Goal: Information Seeking & Learning: Understand process/instructions

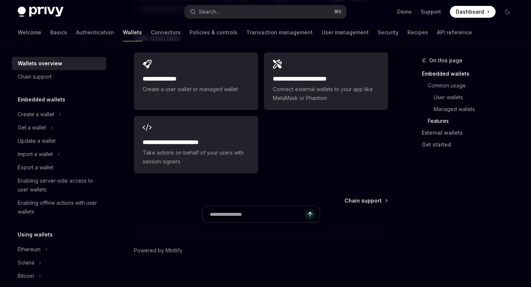
scroll to position [1257, 0]
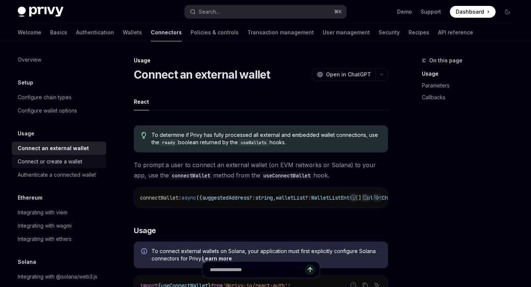
click at [54, 165] on div "Connect or create a wallet" at bounding box center [50, 161] width 64 height 9
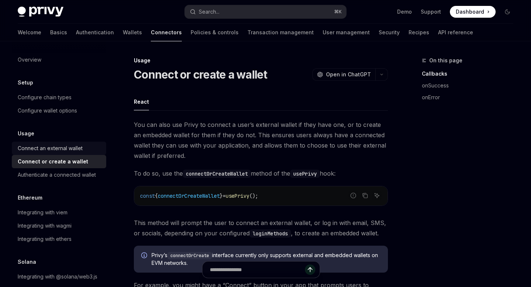
click at [53, 144] on div "Connect an external wallet" at bounding box center [50, 148] width 65 height 9
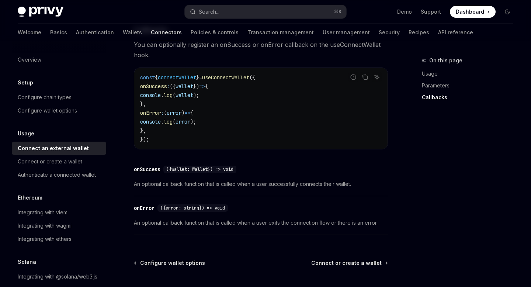
scroll to position [533, 0]
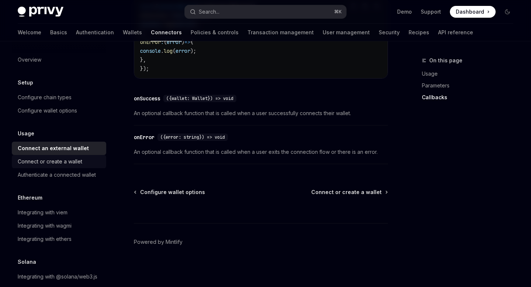
click at [60, 157] on div "Connect or create a wallet" at bounding box center [50, 161] width 64 height 9
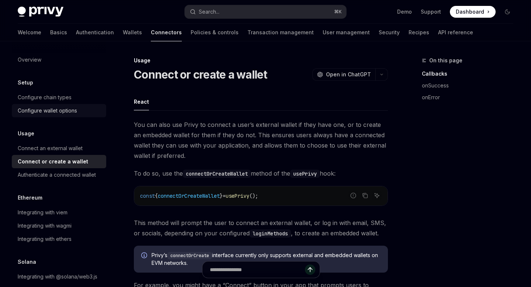
click at [51, 106] on link "Configure wallet options" at bounding box center [59, 110] width 94 height 13
type textarea "*"
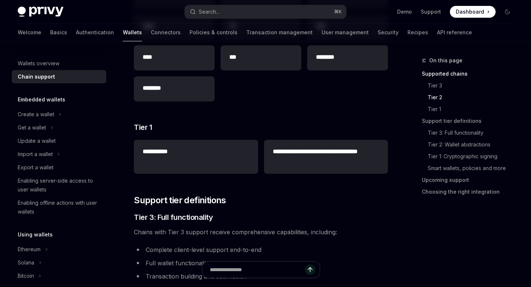
scroll to position [277, 0]
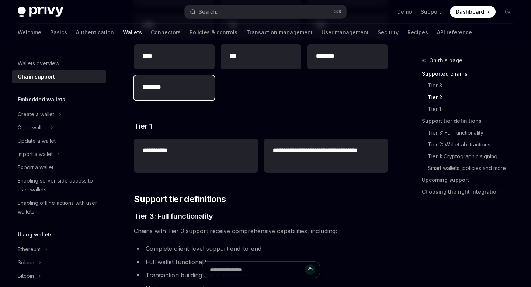
click at [161, 85] on h2 "********" at bounding box center [174, 87] width 63 height 9
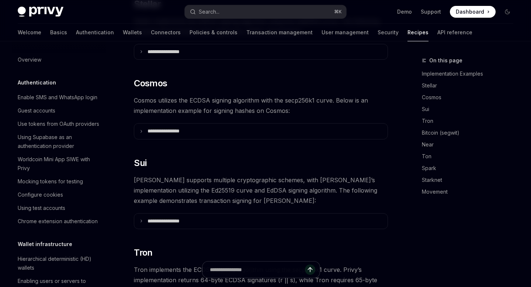
scroll to position [1150, 0]
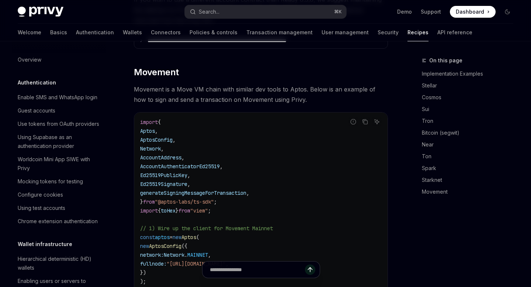
type textarea "*"
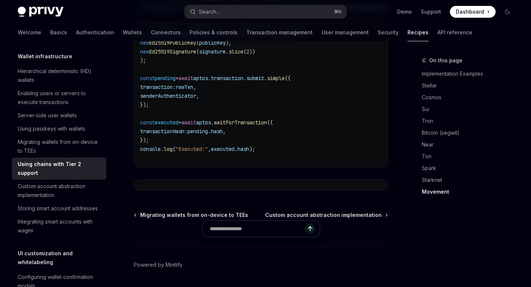
scroll to position [1634, 0]
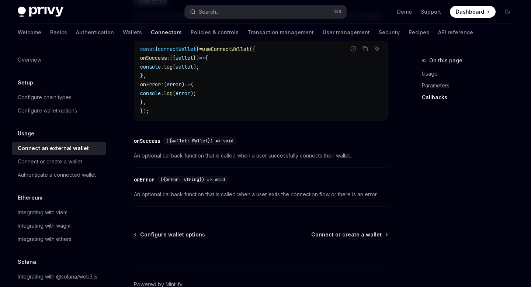
scroll to position [490, 0]
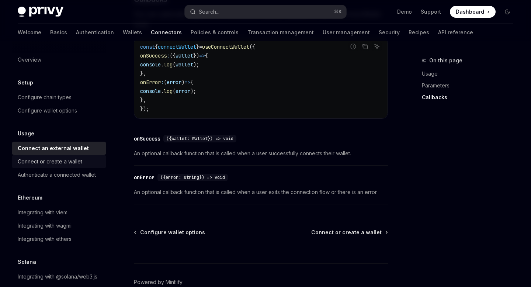
click at [70, 161] on div "Connect or create a wallet" at bounding box center [50, 161] width 64 height 9
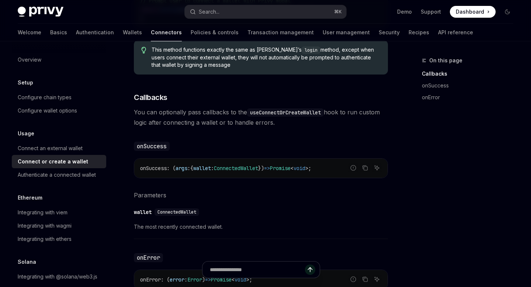
scroll to position [343, 0]
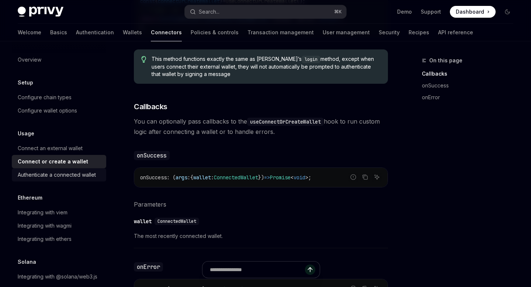
click at [51, 175] on div "Authenticate a connected wallet" at bounding box center [57, 174] width 78 height 9
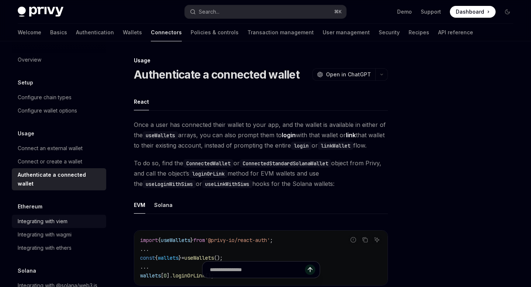
click at [53, 217] on div "Integrating with viem" at bounding box center [43, 221] width 50 height 9
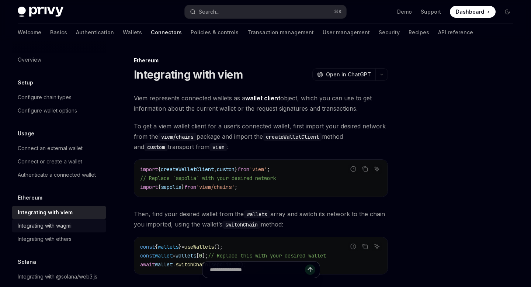
click at [58, 224] on div "Integrating with wagmi" at bounding box center [45, 225] width 54 height 9
type textarea "*"
